Goal: Navigation & Orientation: Go to known website

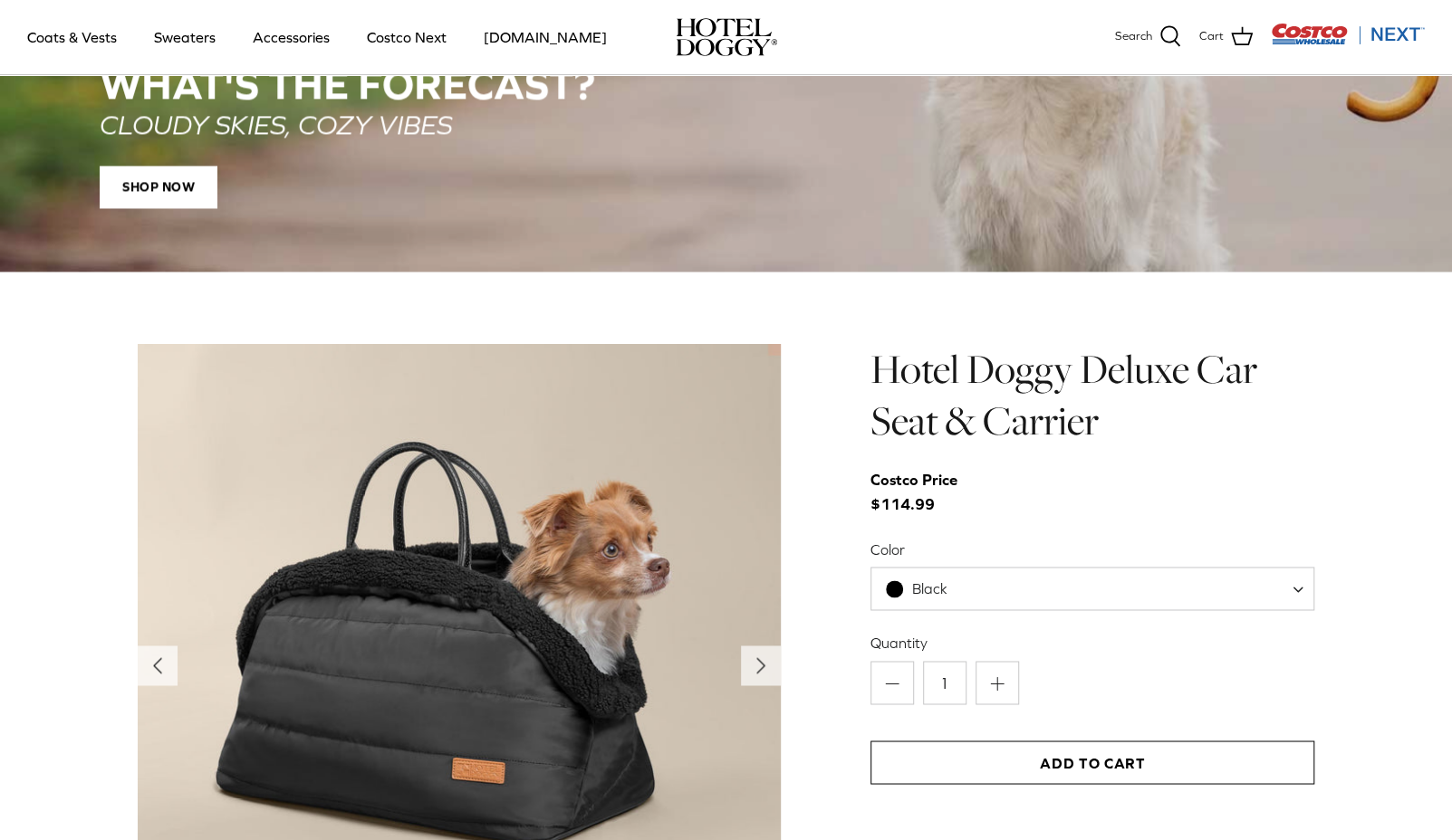
scroll to position [1628, 0]
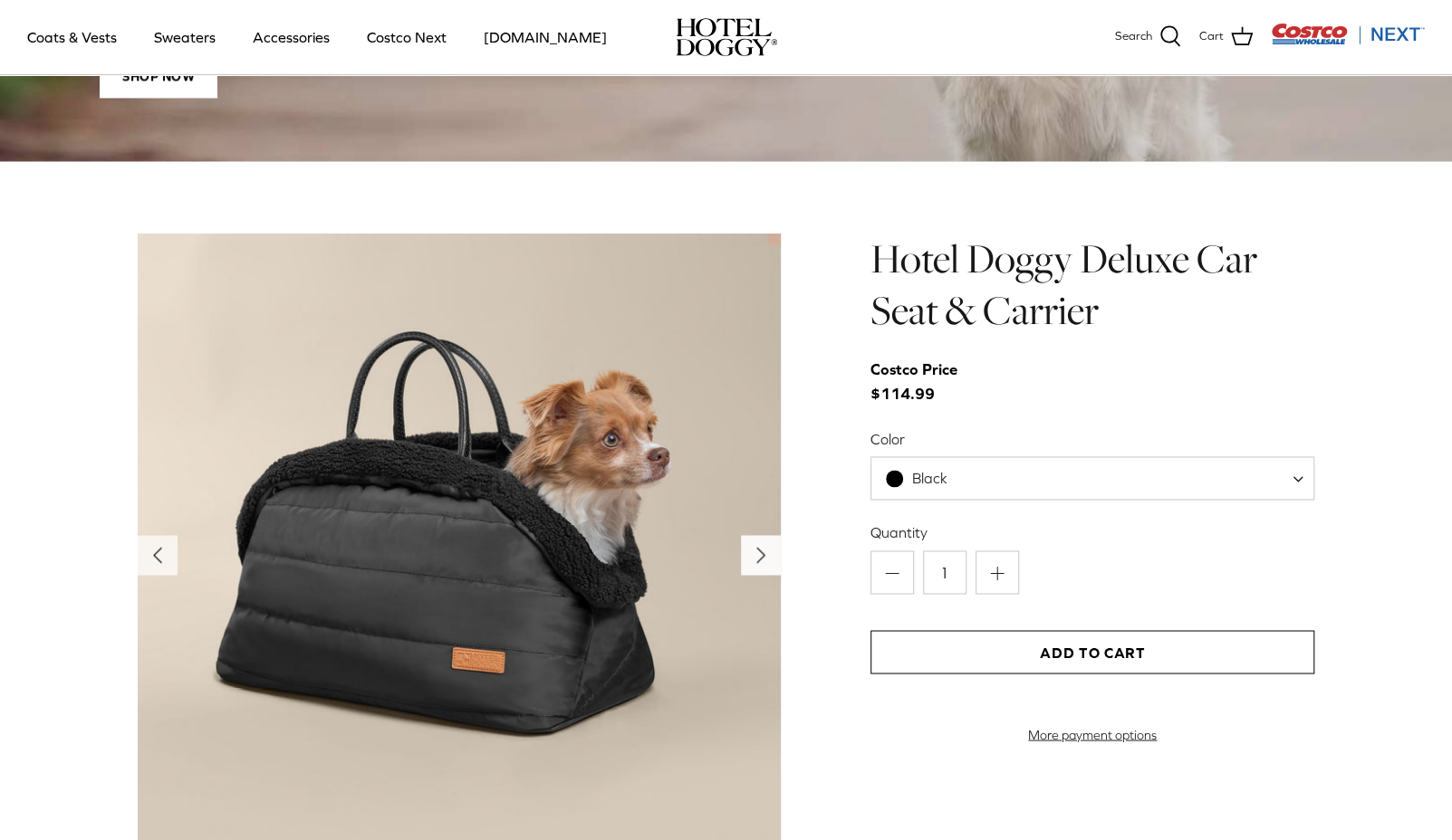
click at [759, 553] on polyline "Next" at bounding box center [761, 554] width 7 height 15
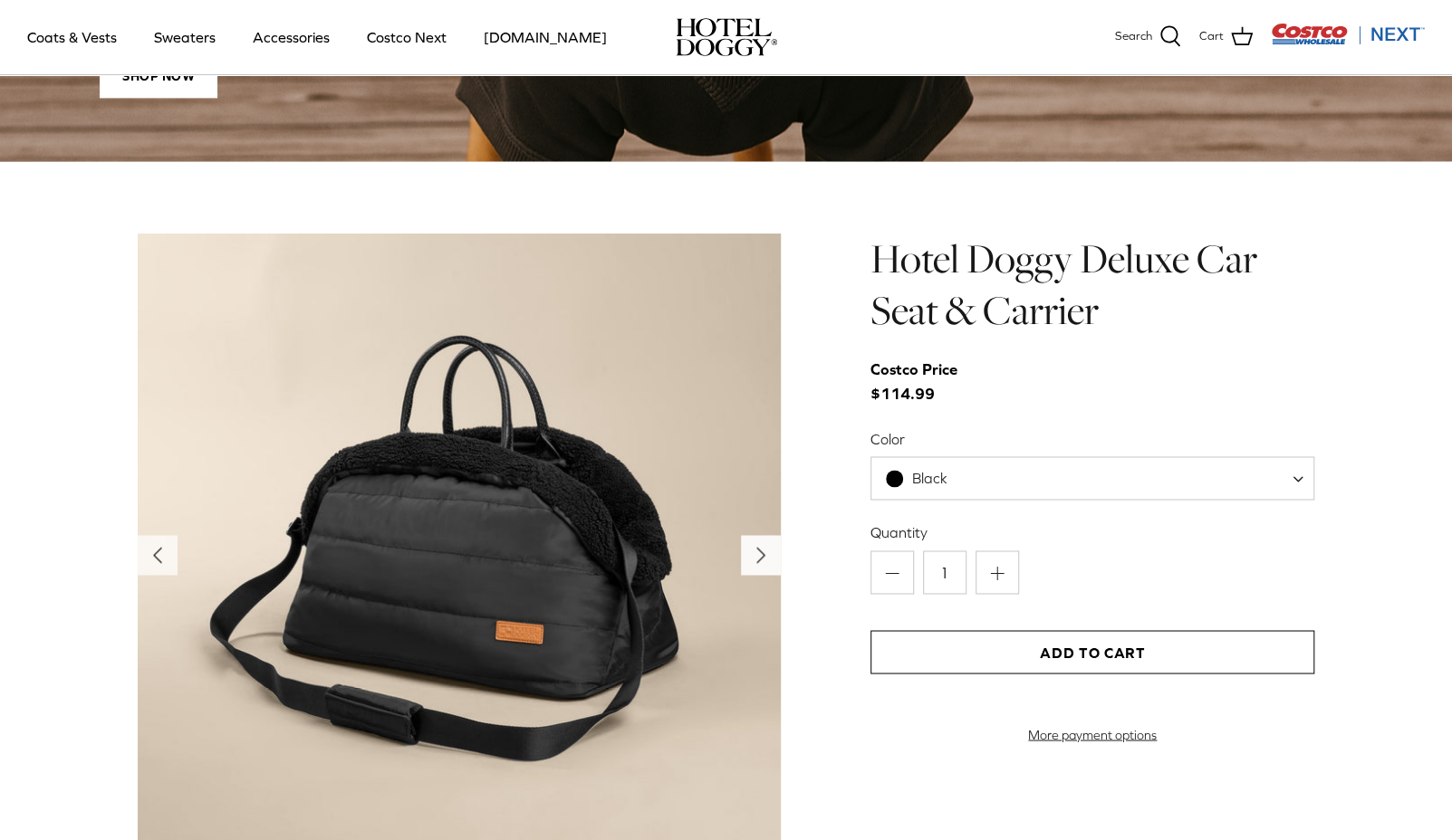
click at [761, 551] on icon "Right" at bounding box center [761, 554] width 29 height 29
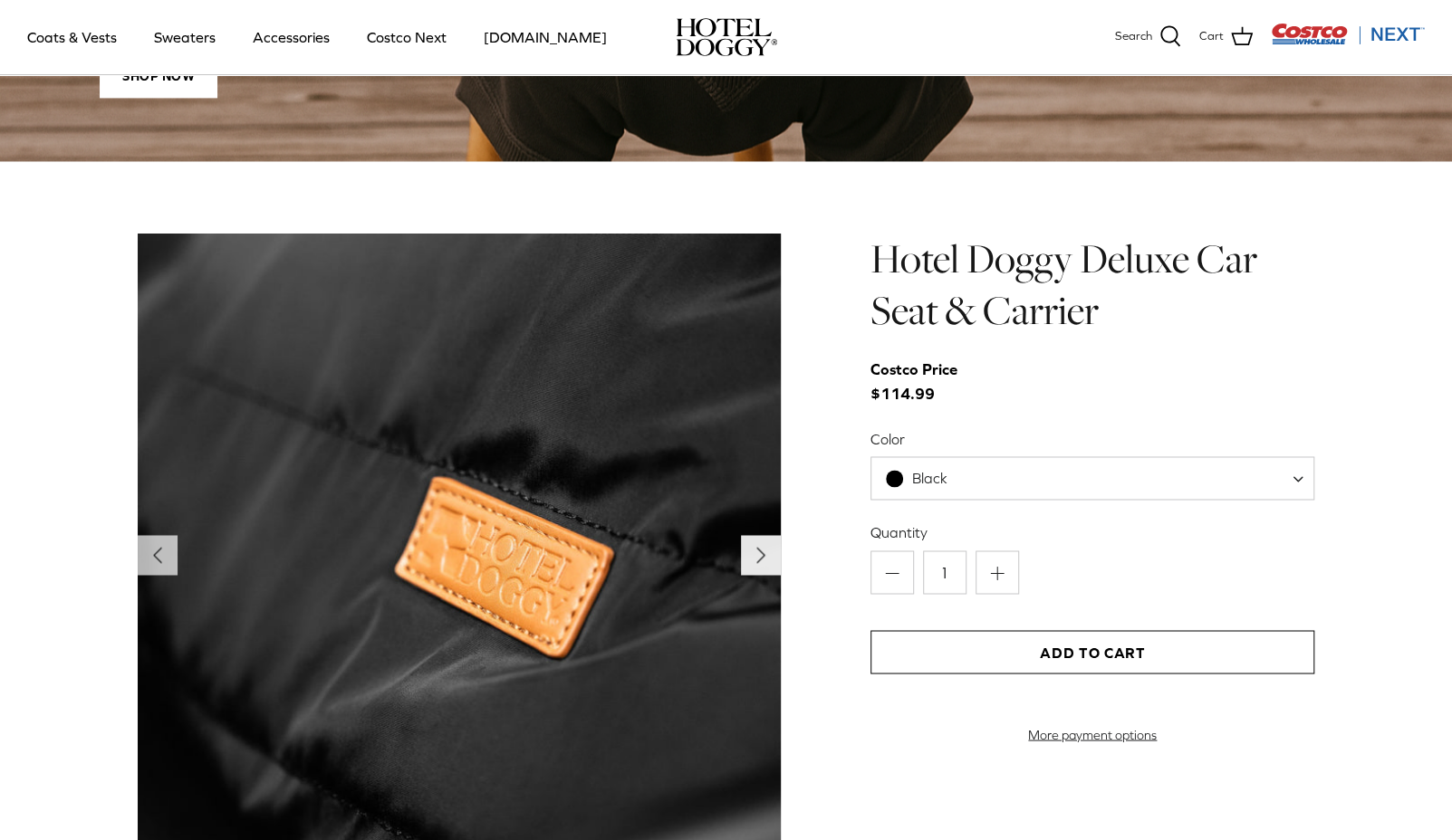
click at [761, 551] on icon "Right" at bounding box center [761, 554] width 29 height 29
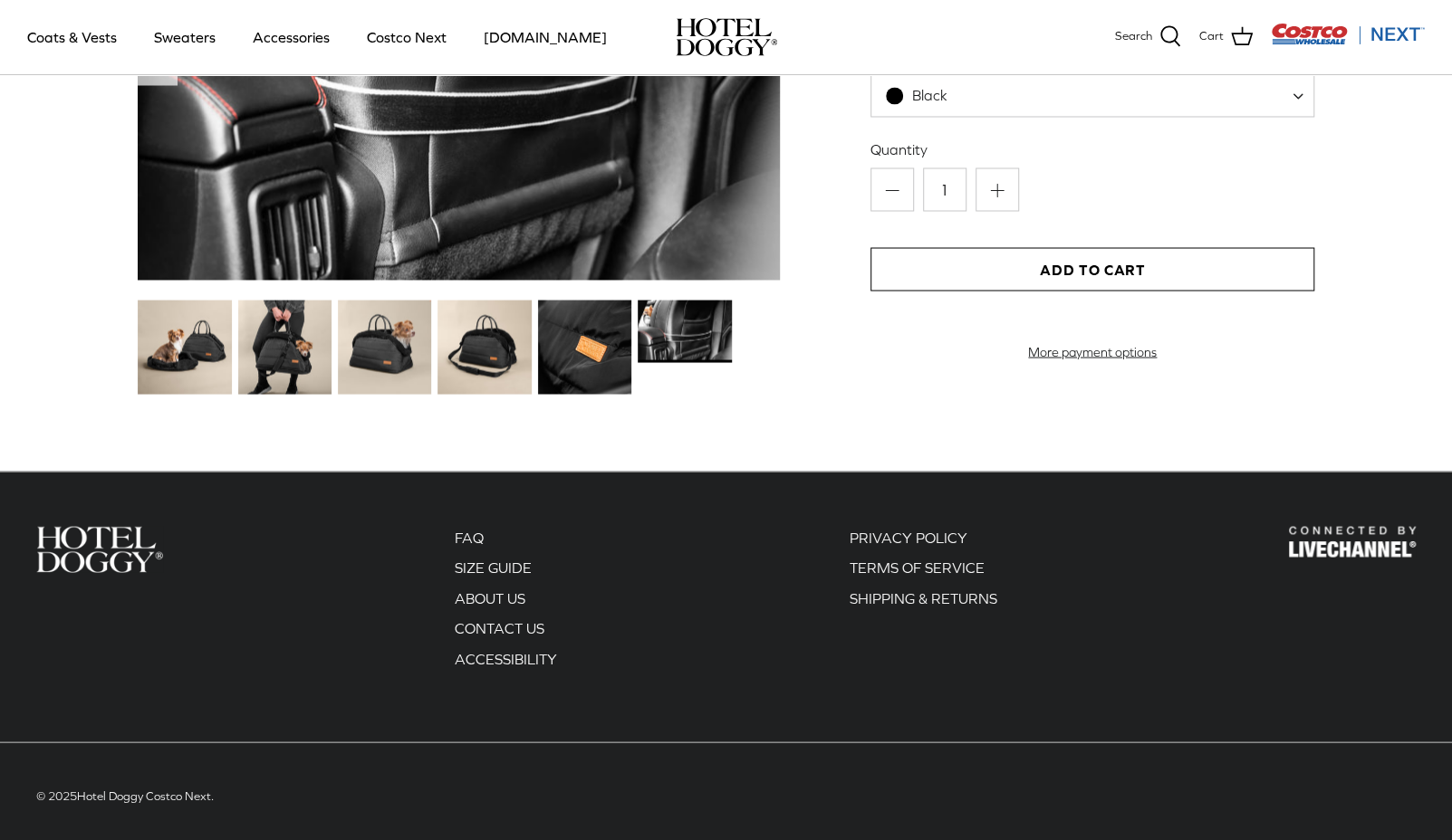
scroll to position [2024, 0]
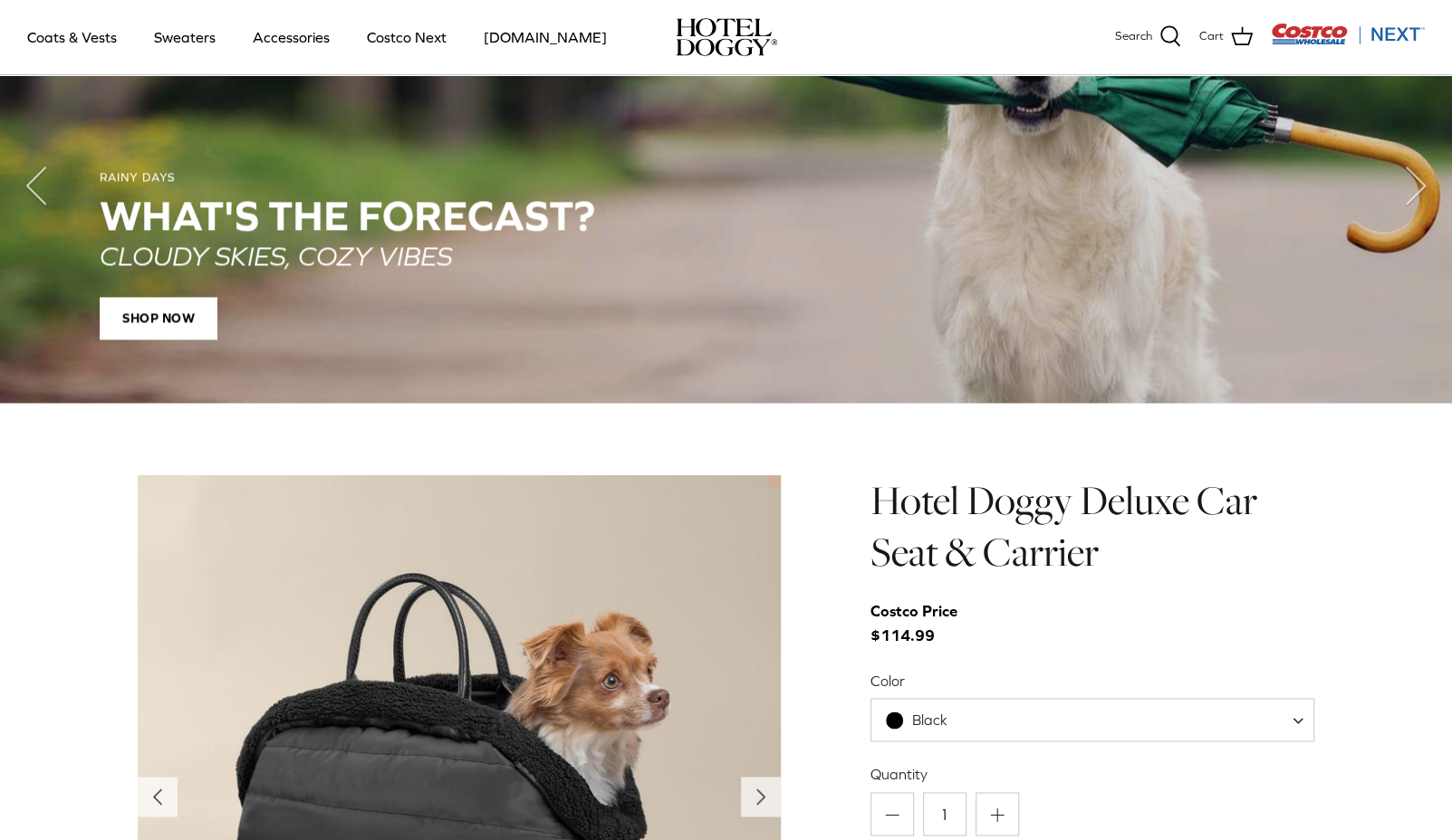
scroll to position [814, 0]
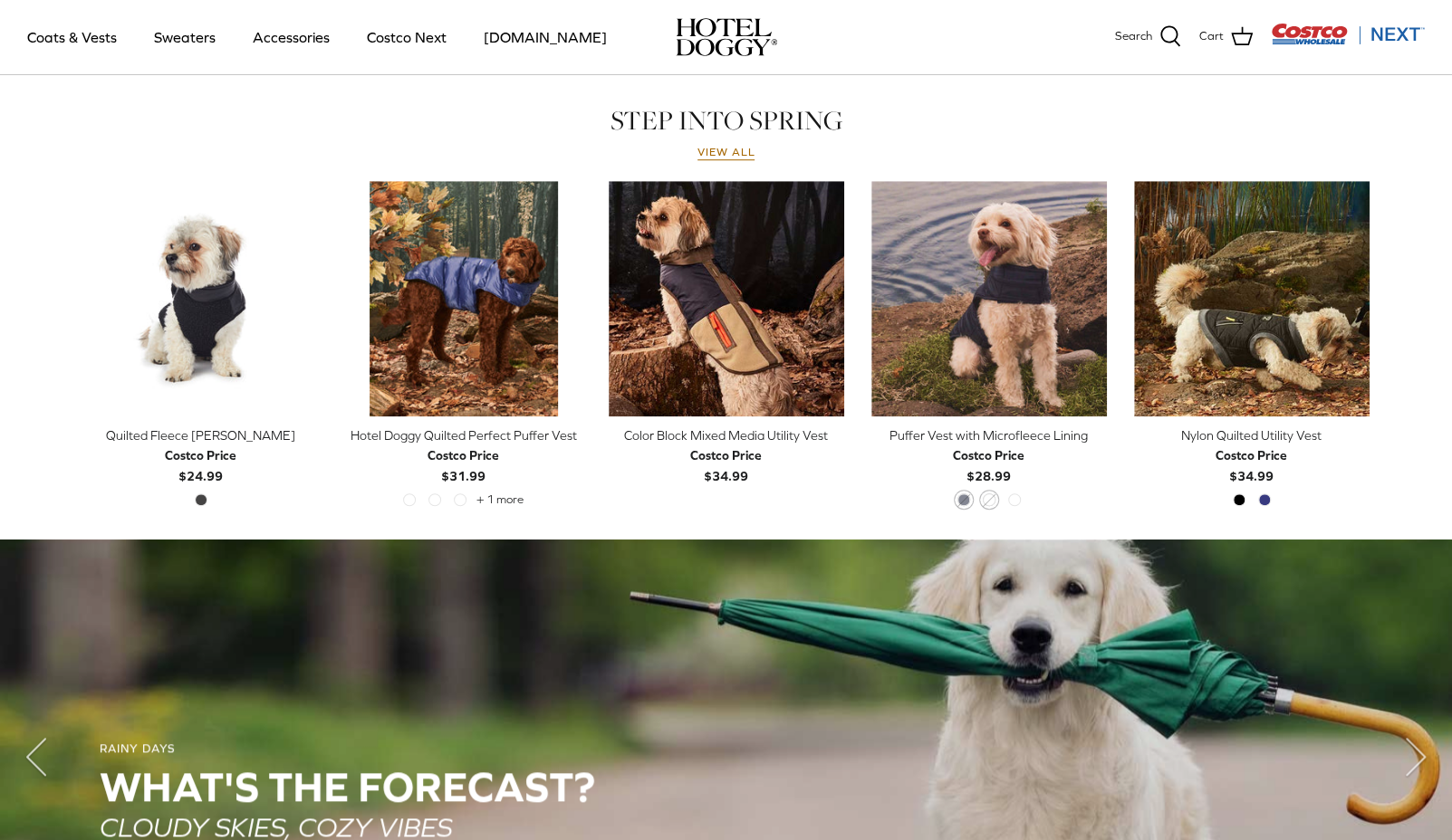
click at [1397, 31] on img "Costco Next" at bounding box center [1347, 34] width 154 height 23
